Goal: Book appointment/travel/reservation

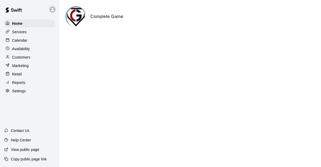
click at [34, 41] on div "Calendar" at bounding box center [29, 40] width 51 height 8
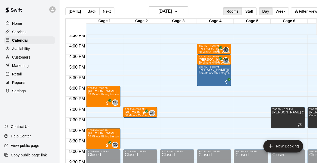
scroll to position [325, 0]
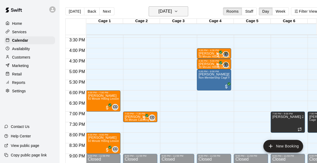
click at [178, 9] on icon "button" at bounding box center [176, 11] width 4 height 6
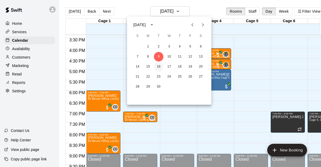
click at [160, 64] on button "16" at bounding box center [159, 67] width 10 height 10
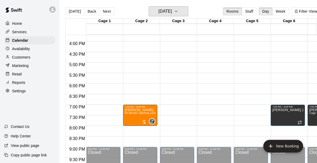
scroll to position [335, 0]
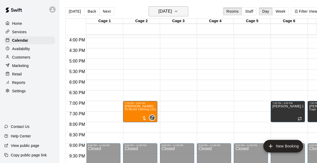
click at [172, 13] on h6 "[DATE]" at bounding box center [165, 11] width 13 height 7
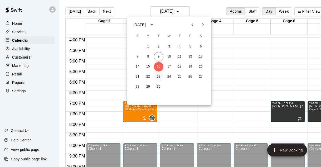
click at [158, 76] on button "23" at bounding box center [159, 77] width 10 height 10
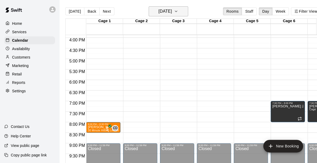
click at [172, 15] on h6 "[DATE]" at bounding box center [165, 11] width 13 height 7
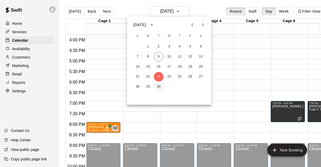
click at [160, 84] on button "30" at bounding box center [159, 87] width 10 height 10
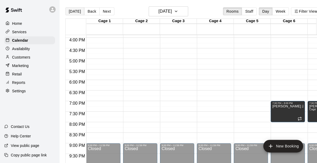
click at [78, 12] on button "[DATE]" at bounding box center [74, 11] width 19 height 8
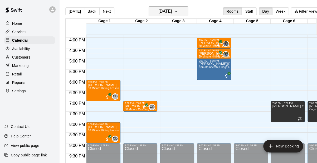
click at [172, 10] on h6 "[DATE]" at bounding box center [165, 11] width 13 height 7
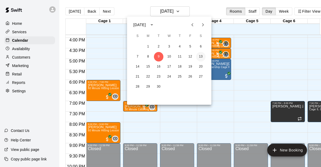
click at [203, 56] on button "13" at bounding box center [201, 57] width 10 height 10
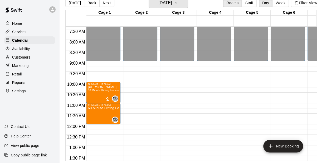
scroll to position [156, 0]
